Goal: Book appointment/travel/reservation

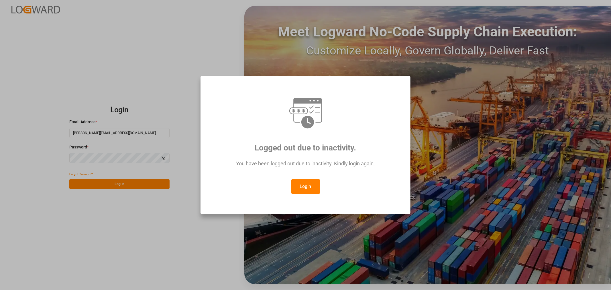
click at [299, 190] on button "Login" at bounding box center [305, 186] width 29 height 15
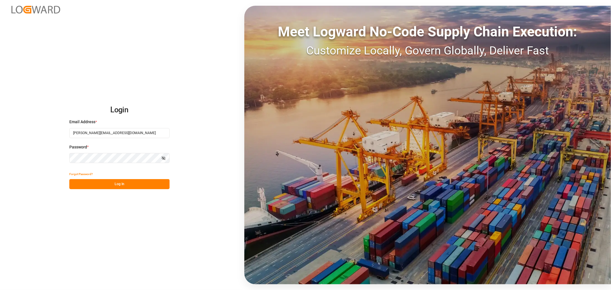
click at [115, 180] on button "Log In" at bounding box center [119, 184] width 100 height 10
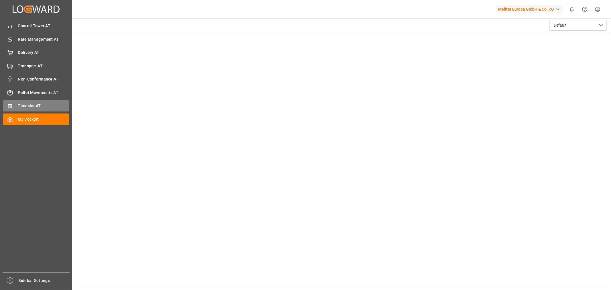
click at [16, 106] on div "Timeslot AT Timeslot AT" at bounding box center [36, 105] width 66 height 11
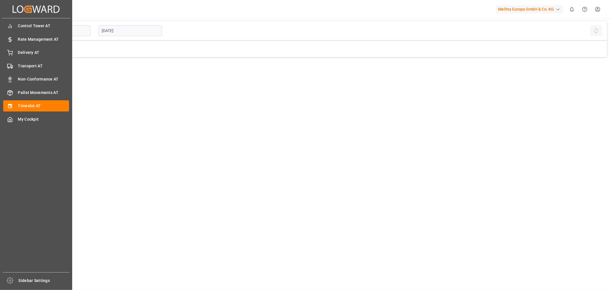
type input "Inbound AT"
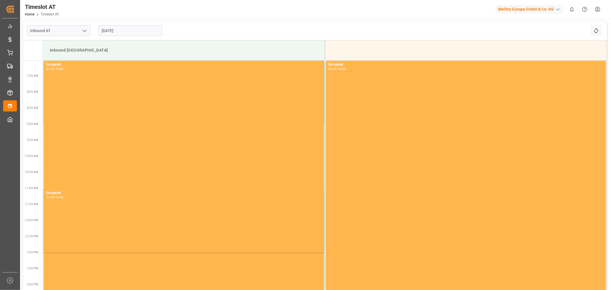
click at [124, 27] on input "[DATE]" at bounding box center [131, 30] width 64 height 11
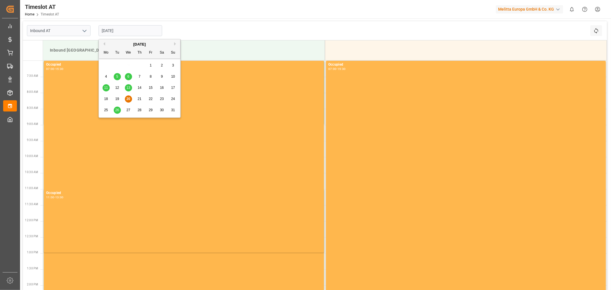
click at [118, 110] on span "26" at bounding box center [117, 110] width 4 height 4
type input "[DATE]"
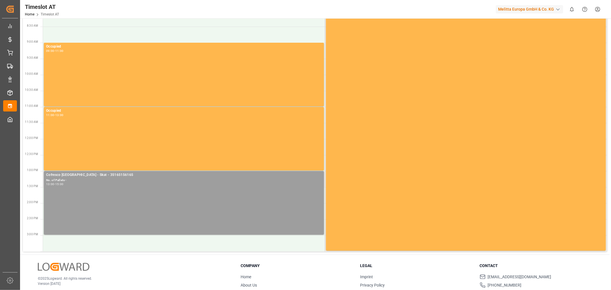
scroll to position [112, 0]
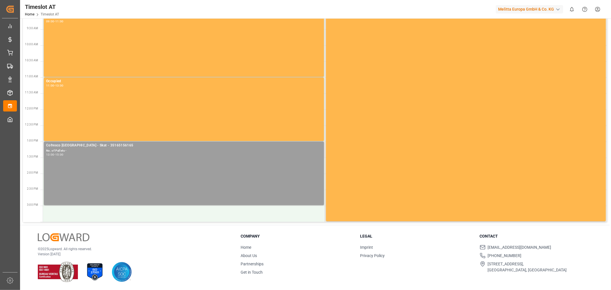
click at [154, 200] on div "Cofresco [GEOGRAPHIC_DATA] - Skat - 35165156165 No. of Pallets - 13:00 - 15:00" at bounding box center [184, 173] width 276 height 61
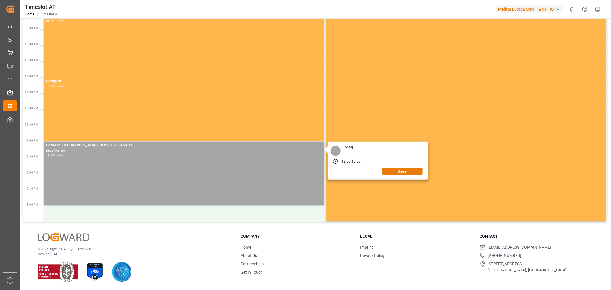
click at [411, 169] on button "Open" at bounding box center [402, 171] width 40 height 7
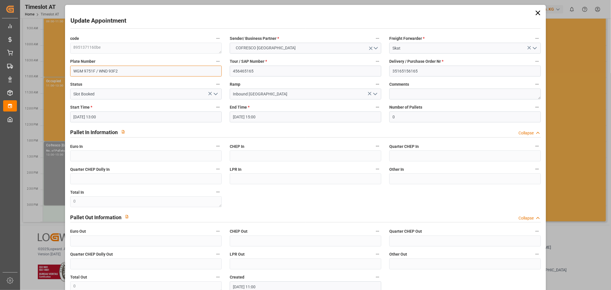
click at [79, 67] on input "WGM 9751F / WND 93F2" at bounding box center [146, 71] width 152 height 11
click at [81, 69] on input "WGM 9751F / WND 93F2" at bounding box center [146, 71] width 152 height 11
drag, startPoint x: 73, startPoint y: 71, endPoint x: 96, endPoint y: 71, distance: 23.2
click at [96, 71] on input "WGM 9751F / WND 93F2" at bounding box center [146, 71] width 152 height 11
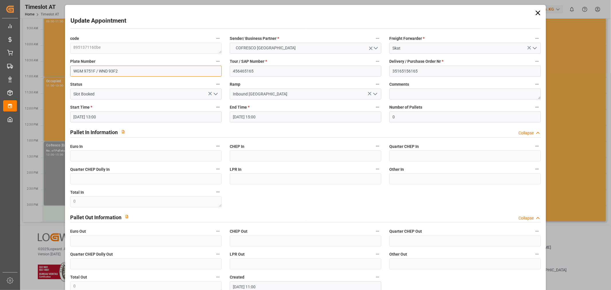
drag, startPoint x: 123, startPoint y: 72, endPoint x: 100, endPoint y: 70, distance: 23.9
click at [100, 70] on input "WGM 9751F / WND 93F2" at bounding box center [146, 71] width 152 height 11
click at [258, 74] on input "456465165" at bounding box center [306, 71] width 152 height 11
paste input "62042168"
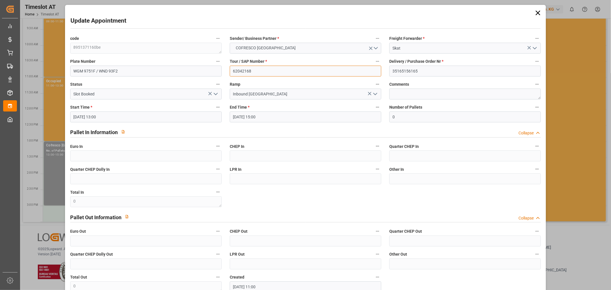
type input "62042168"
click at [411, 66] on input "35165156165" at bounding box center [465, 71] width 152 height 11
paste input "489000"
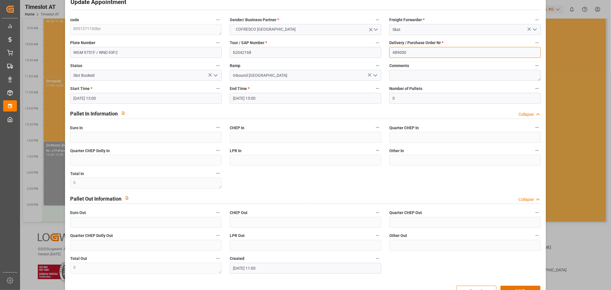
scroll to position [35, 0]
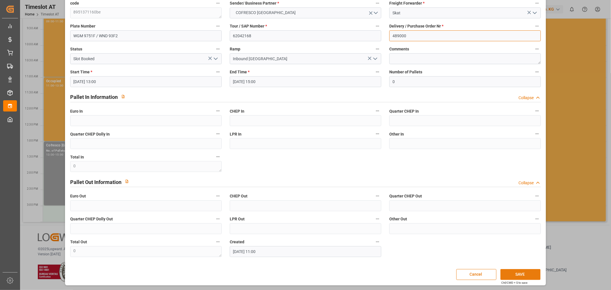
type input "489000"
click at [518, 271] on button "SAVE" at bounding box center [520, 274] width 40 height 11
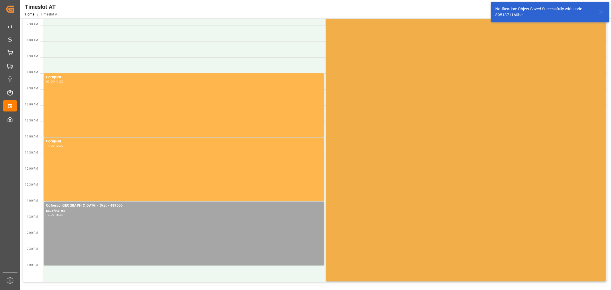
scroll to position [0, 0]
